Goal: Transaction & Acquisition: Purchase product/service

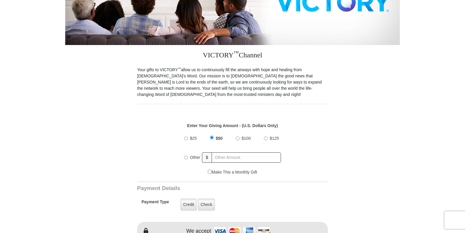
click at [238, 136] on input "$100" at bounding box center [238, 138] width 4 height 4
radio input "true"
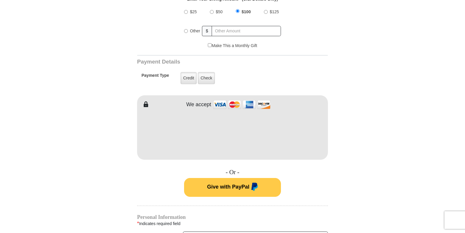
scroll to position [294, 0]
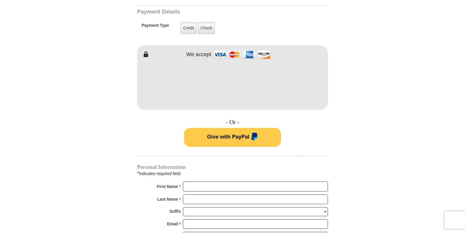
click at [378, 164] on form "VICTORY Channel Online Giving VICTORY Channel is a worldwide, on-air television…" at bounding box center [232, 77] width 335 height 703
click at [201, 181] on input "First Name *" at bounding box center [255, 186] width 145 height 10
type input "Connie L"
type input "Petelle"
type input "steveandconnie@windstream.net"
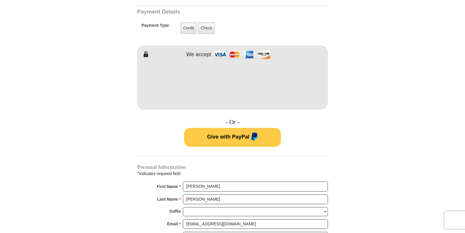
type input "po box 93"
type input "Patterson,mo"
select select "MO"
type input "63956"
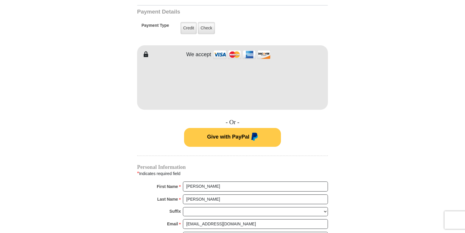
type input "5738564893"
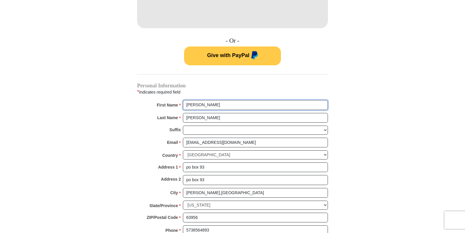
scroll to position [382, 0]
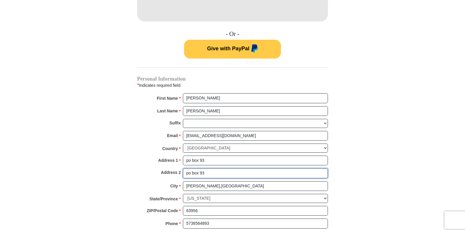
click at [209, 169] on input "po box 93" at bounding box center [255, 173] width 145 height 10
type input "p"
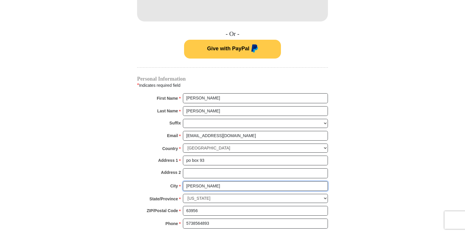
type input "Patterson"
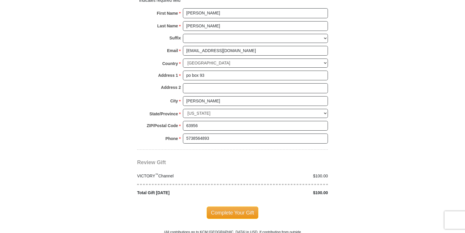
scroll to position [470, 0]
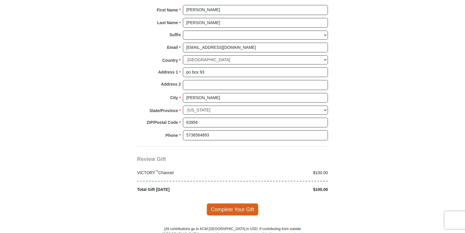
click at [238, 203] on span "Complete Your Gift" at bounding box center [233, 209] width 52 height 12
